Goal: Find specific page/section

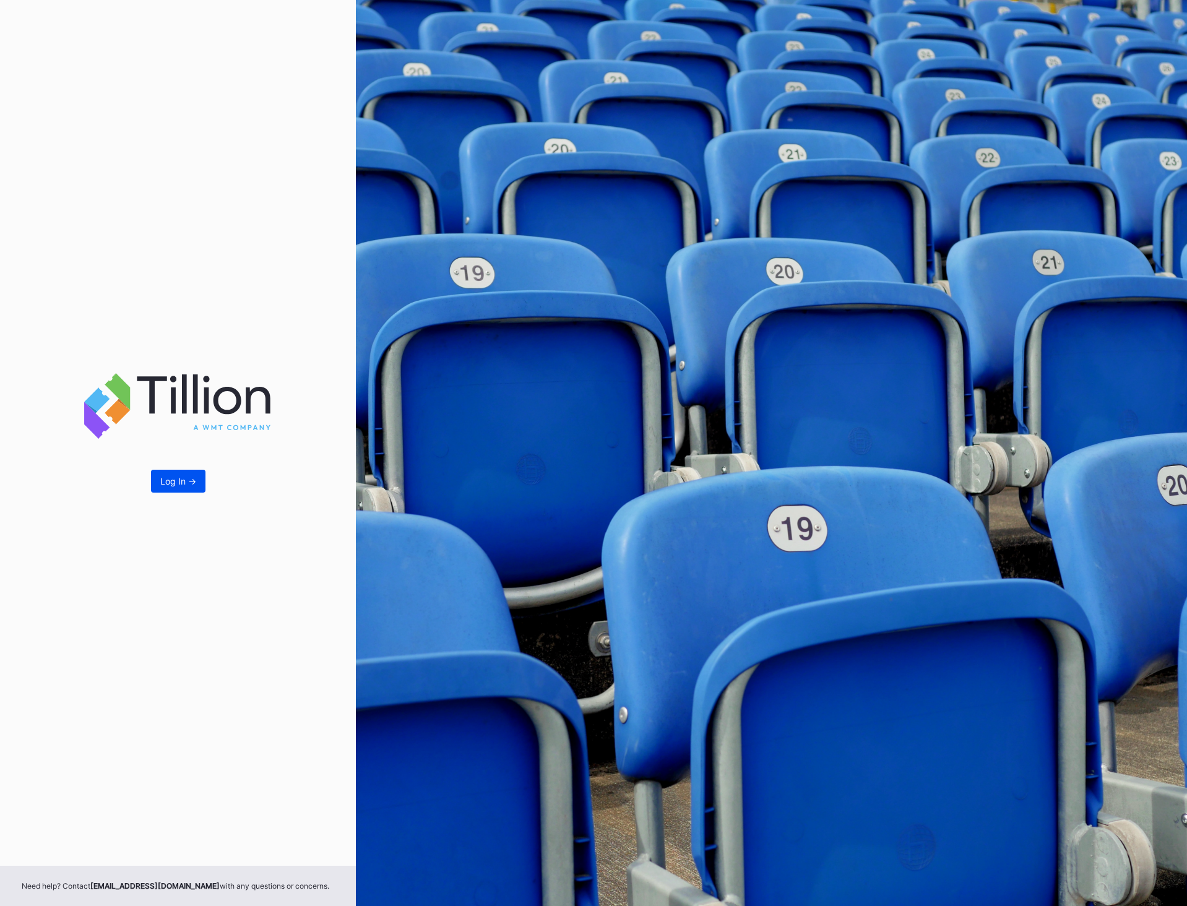
click at [175, 480] on div "Log In ->" at bounding box center [178, 481] width 36 height 11
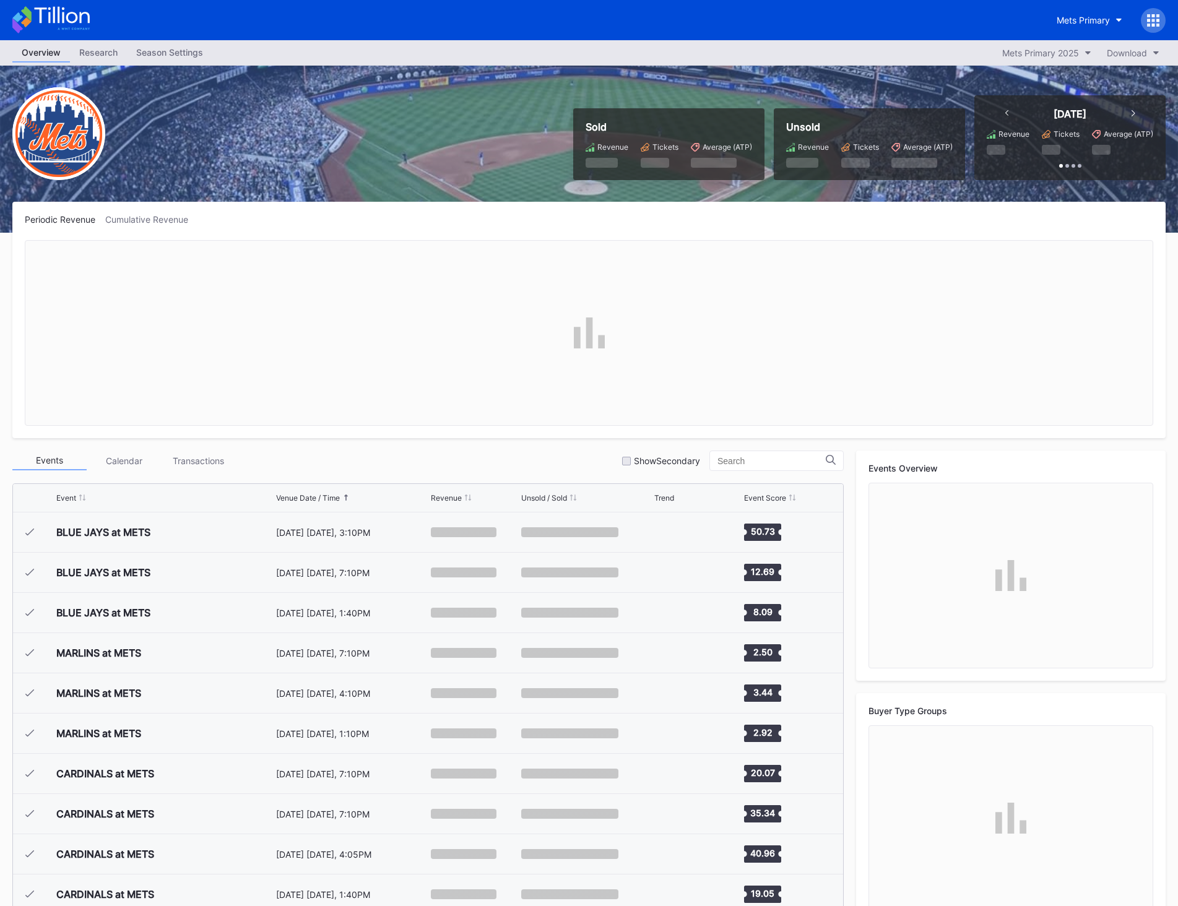
scroll to position [2414, 0]
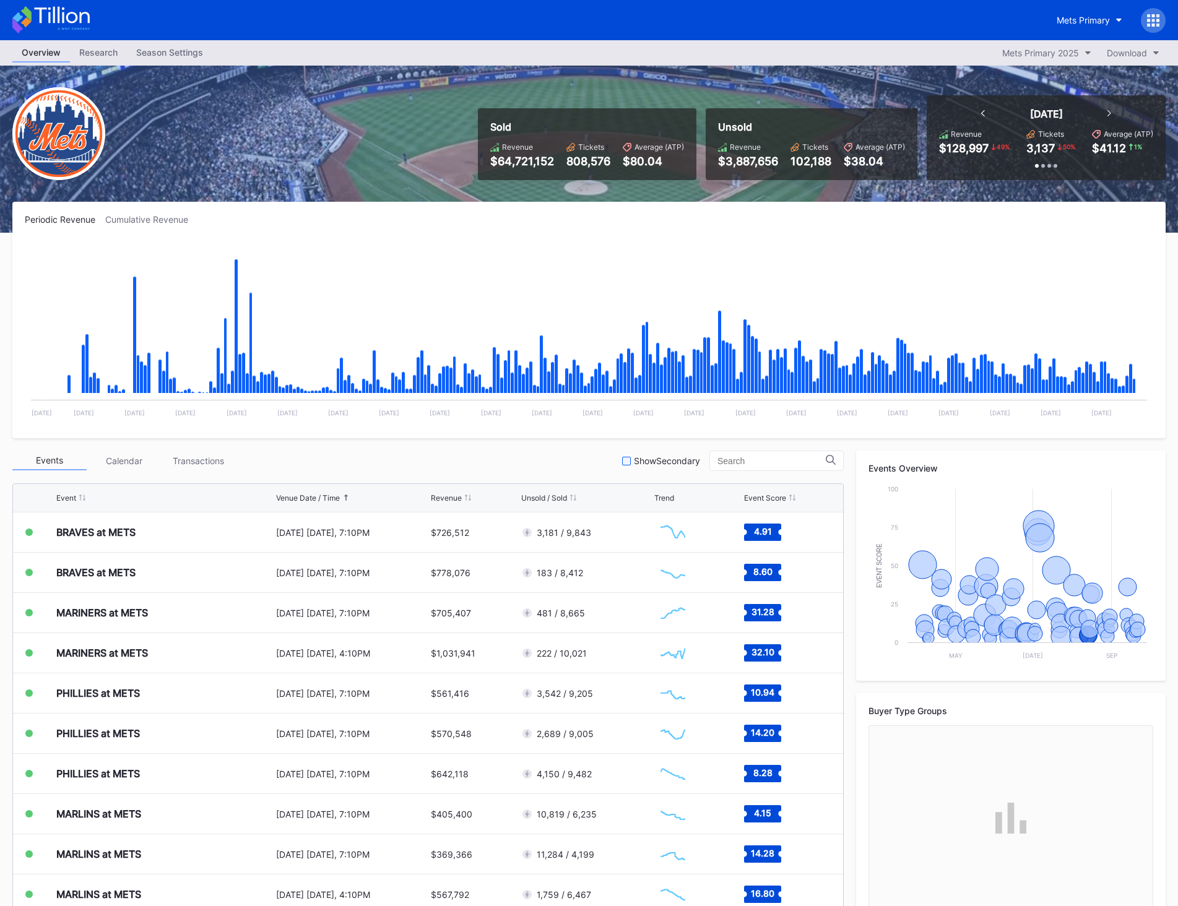
click at [625, 463] on div at bounding box center [626, 461] width 9 height 9
